Goal: Use online tool/utility: Utilize a website feature to perform a specific function

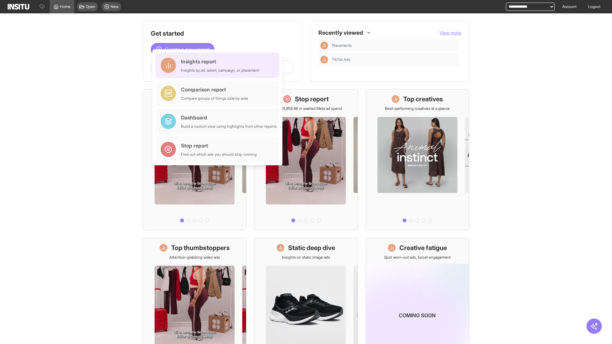
click at [219, 65] on div "Insights report Insights by ad, adset, campaign, or placement" at bounding box center [220, 65] width 78 height 15
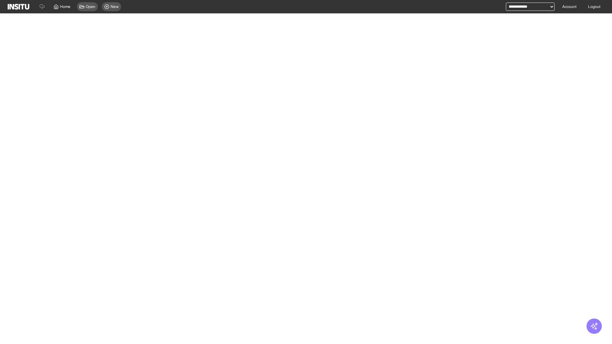
select select "**"
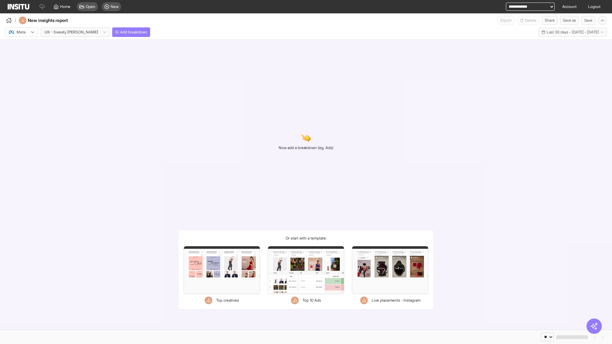
click at [22, 32] on div at bounding box center [17, 32] width 18 height 6
click at [21, 46] on span "Meta" at bounding box center [21, 46] width 9 height 6
click at [120, 32] on span "Add breakdown" at bounding box center [133, 32] width 27 height 5
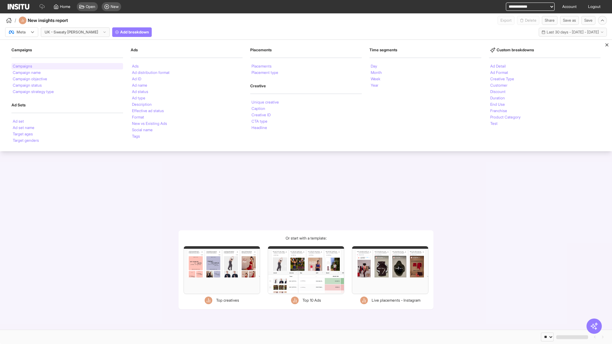
click at [23, 66] on li "Campaigns" at bounding box center [22, 66] width 19 height 4
